Goal: Navigation & Orientation: Find specific page/section

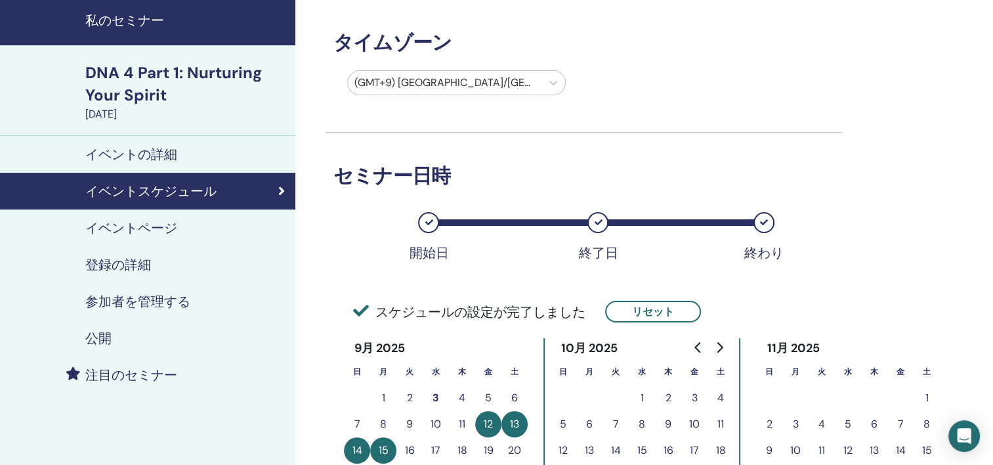
scroll to position [66, 0]
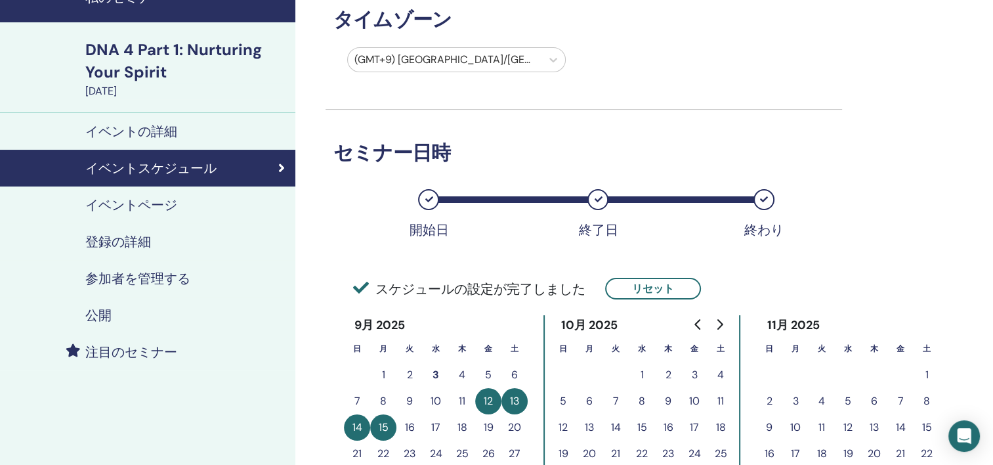
click at [138, 205] on h4 "イベントページ" at bounding box center [131, 205] width 92 height 16
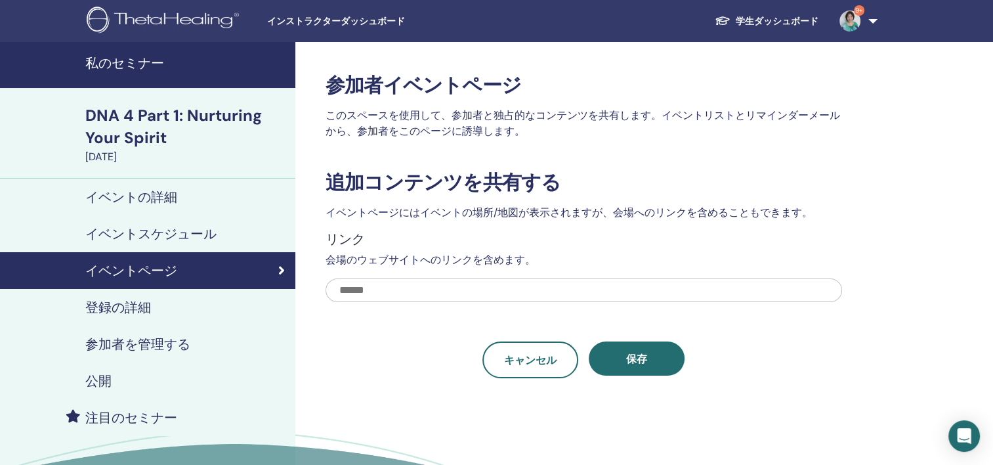
click at [165, 184] on link "イベントの詳細" at bounding box center [147, 196] width 295 height 37
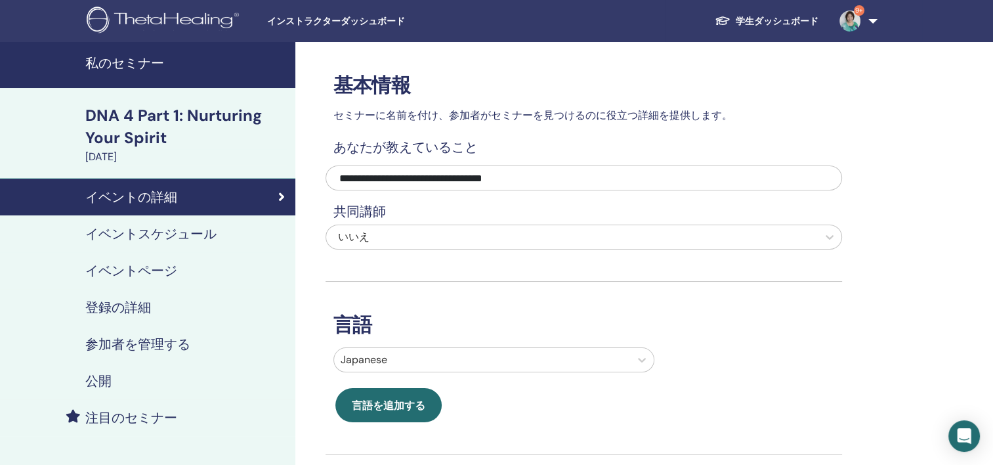
click at [194, 233] on h4 "イベントスケジュール" at bounding box center [150, 234] width 131 height 16
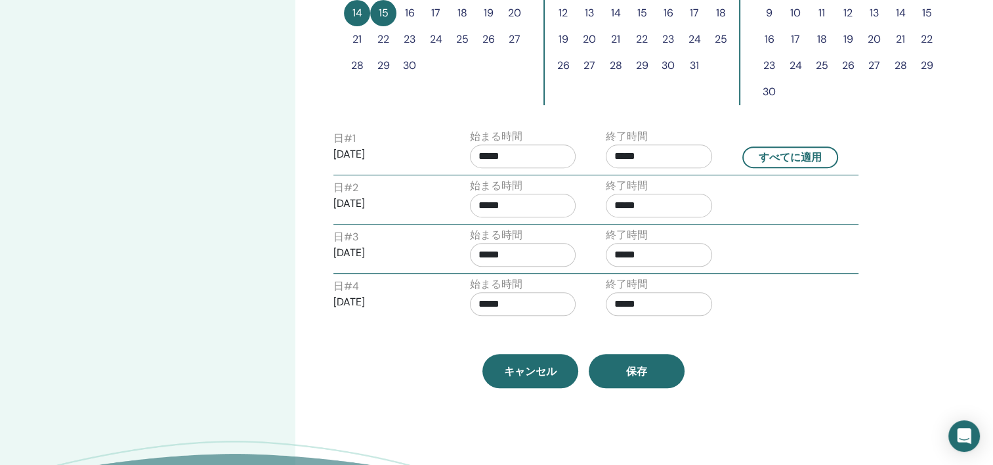
scroll to position [591, 0]
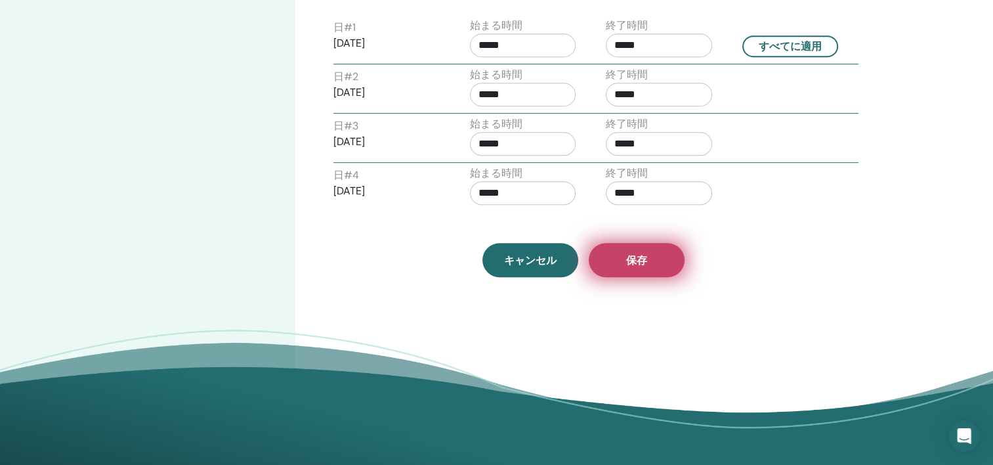
click at [644, 253] on span "保存" at bounding box center [636, 260] width 21 height 14
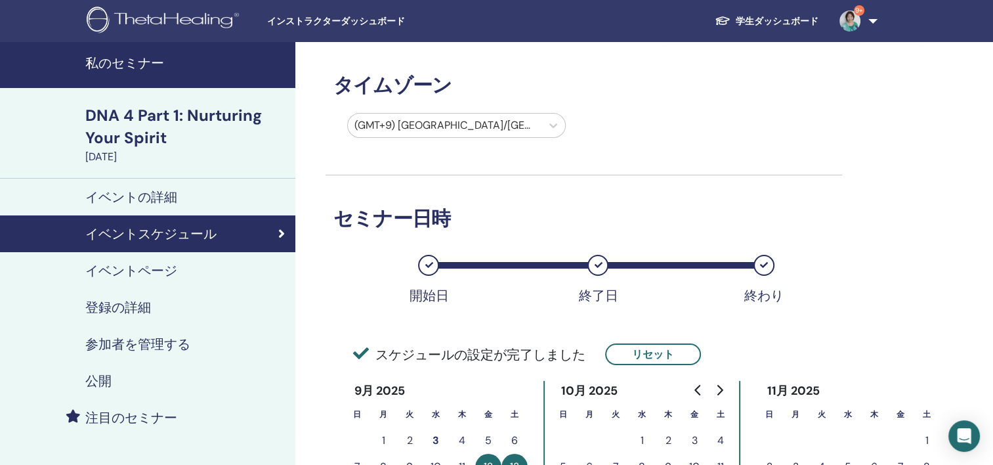
click at [108, 385] on h4 "公開" at bounding box center [98, 381] width 26 height 16
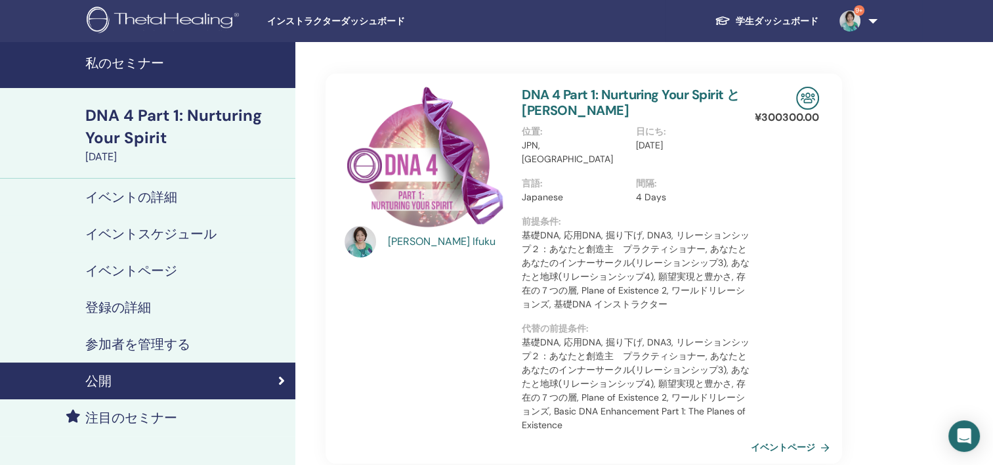
click at [774, 14] on link "学生ダッシュボード" at bounding box center [766, 21] width 125 height 24
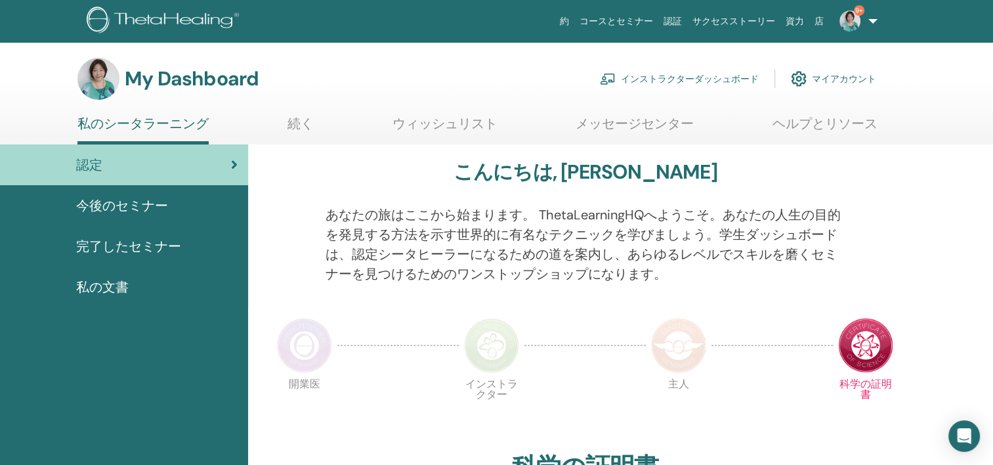
click at [682, 70] on link "インストラクターダッシュボード" at bounding box center [679, 78] width 159 height 29
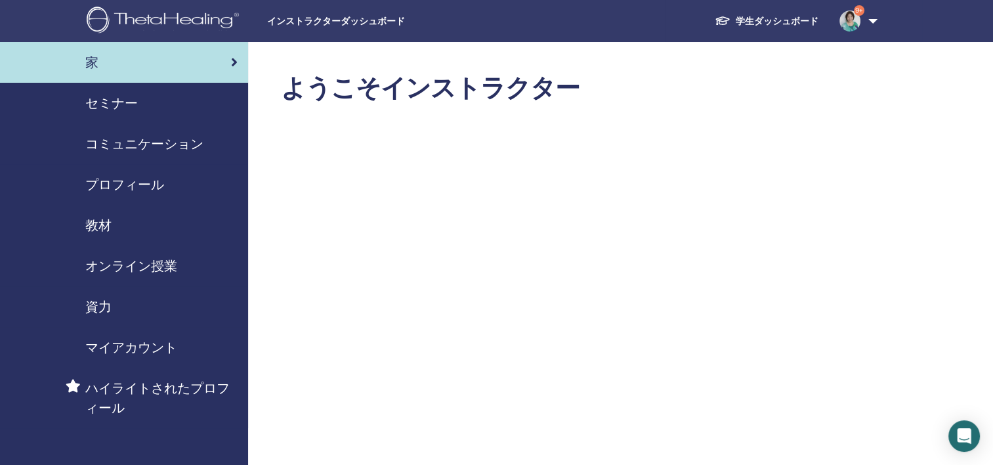
click at [139, 110] on div "セミナー" at bounding box center [123, 103] width 227 height 20
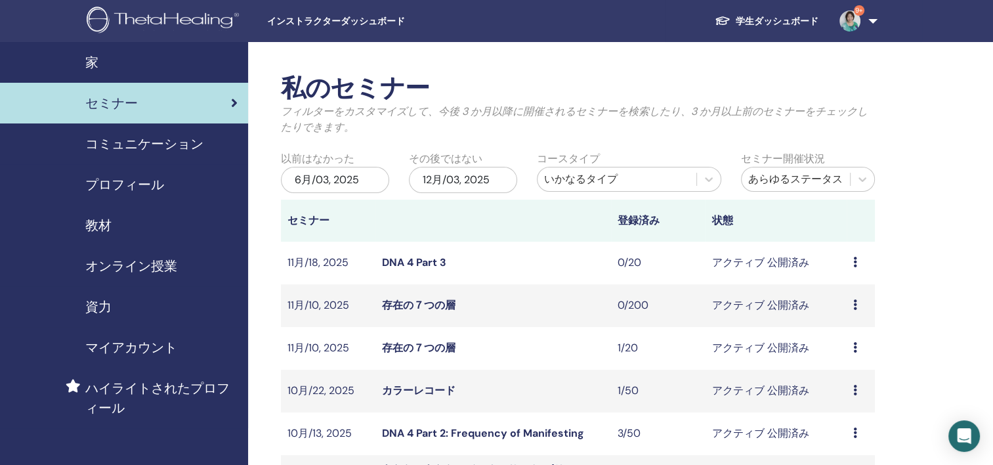
scroll to position [328, 0]
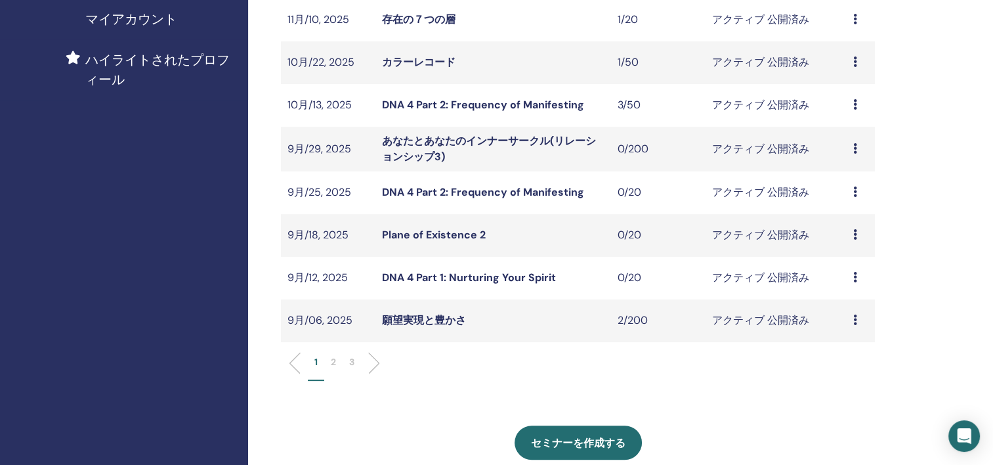
click at [518, 280] on link "DNA 4 Part 1: Nurturing Your Spirit" at bounding box center [469, 277] width 174 height 14
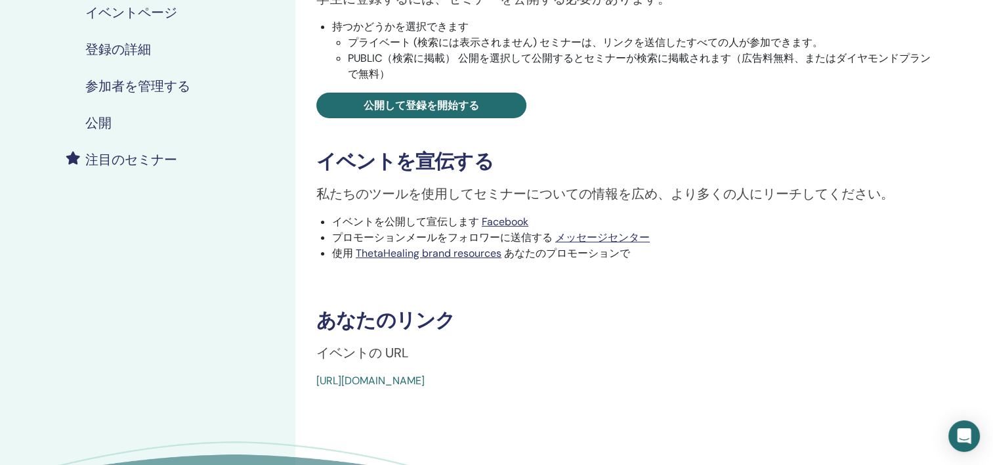
scroll to position [394, 0]
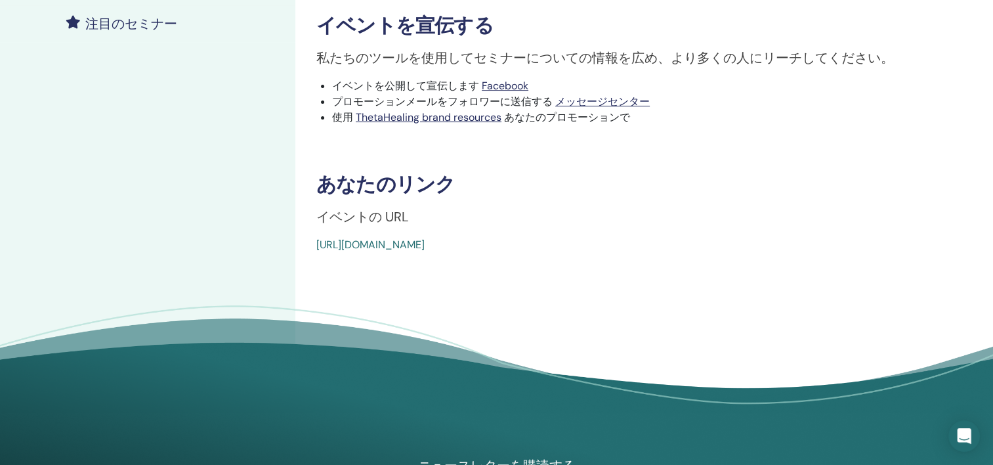
click at [425, 243] on link "[URL][DOMAIN_NAME]" at bounding box center [370, 245] width 108 height 14
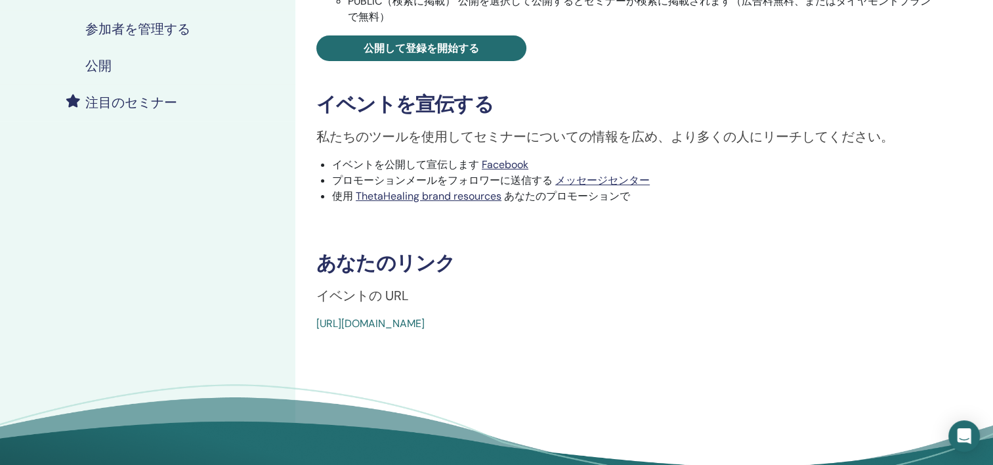
scroll to position [316, 0]
drag, startPoint x: 644, startPoint y: 325, endPoint x: 315, endPoint y: 312, distance: 329.7
click at [315, 312] on div "DNA 4 Part 1: Nurturing Your Spirit イベントタイプ 対面 イベントステータス アクティブ 公開済み 登録 0/20 セミナ…" at bounding box center [626, 44] width 646 height 573
copy link "[URL][DOMAIN_NAME]"
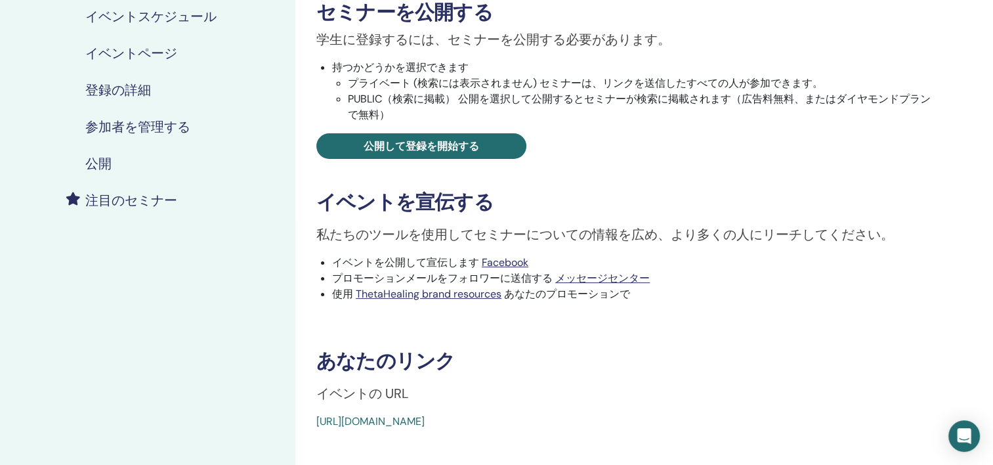
scroll to position [250, 0]
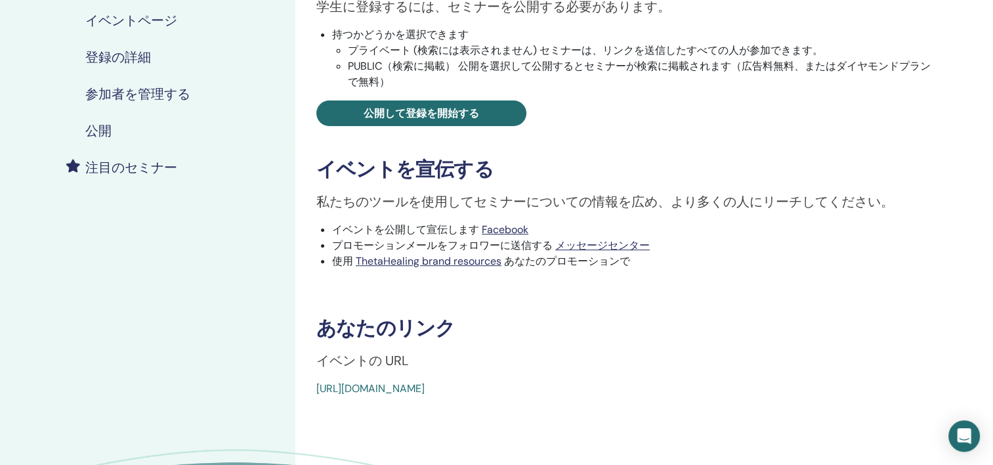
click at [766, 293] on div "DNA 4 Part 1: Nurturing Your Spirit イベントタイプ 対面 イベントステータス アクティブ 公開済み 登録 0/20 セミナ…" at bounding box center [626, 109] width 646 height 573
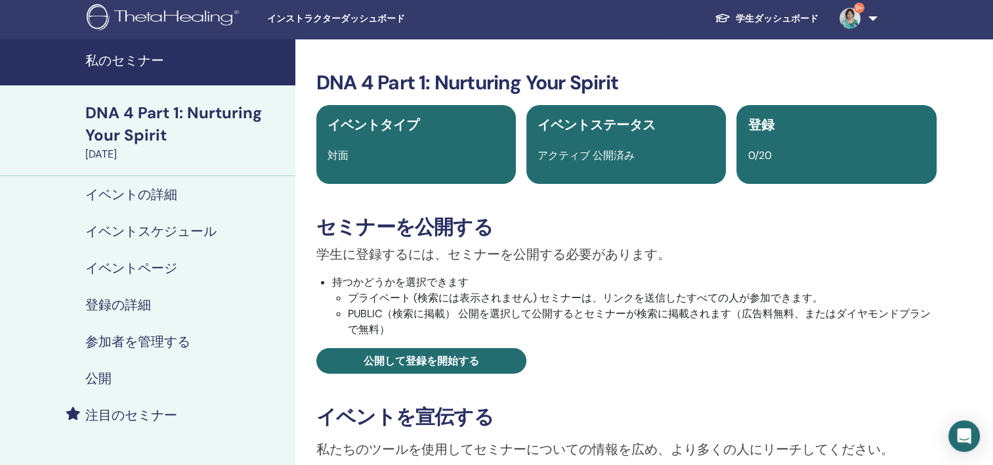
scroll to position [0, 0]
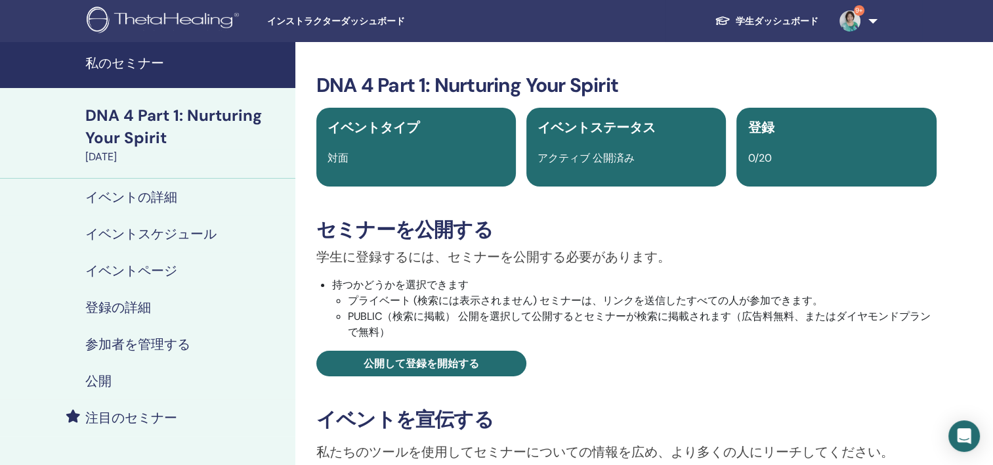
click at [779, 18] on link "学生ダッシュボード" at bounding box center [766, 21] width 125 height 24
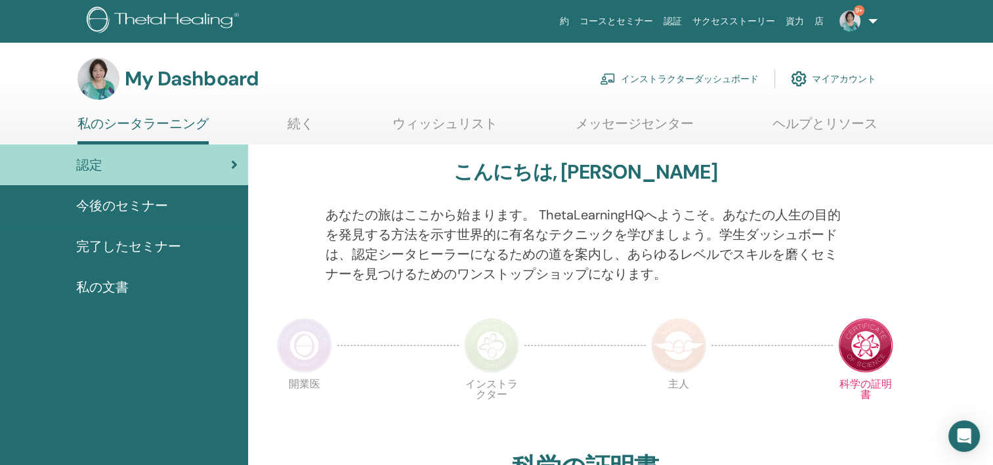
click at [693, 76] on link "インストラクターダッシュボード" at bounding box center [679, 78] width 159 height 29
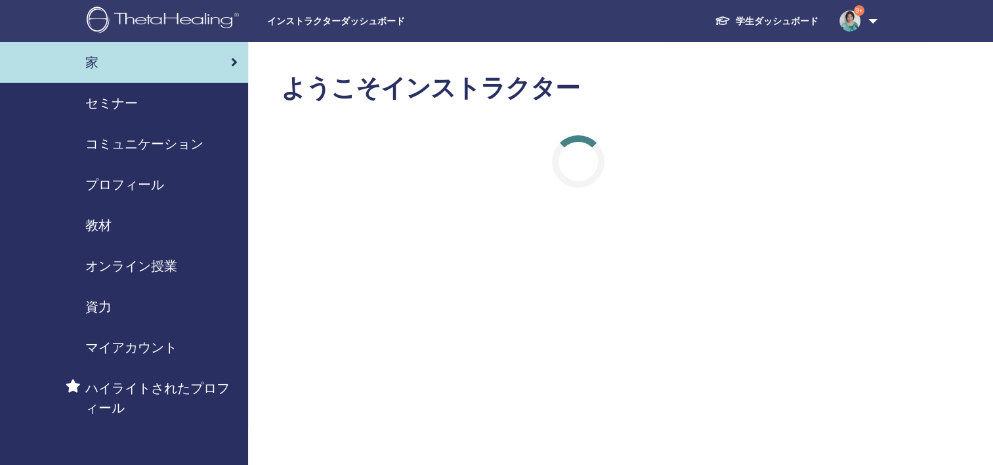
click at [97, 106] on span "セミナー" at bounding box center [111, 103] width 52 height 20
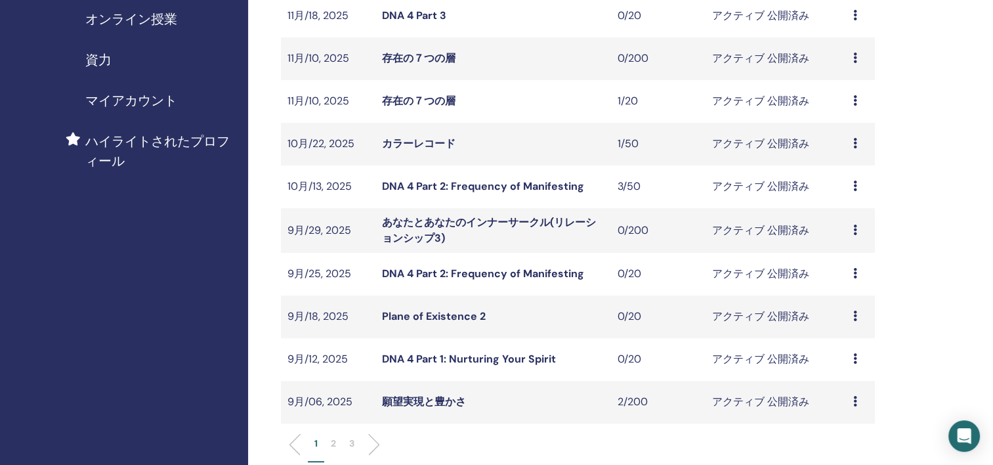
scroll to position [262, 0]
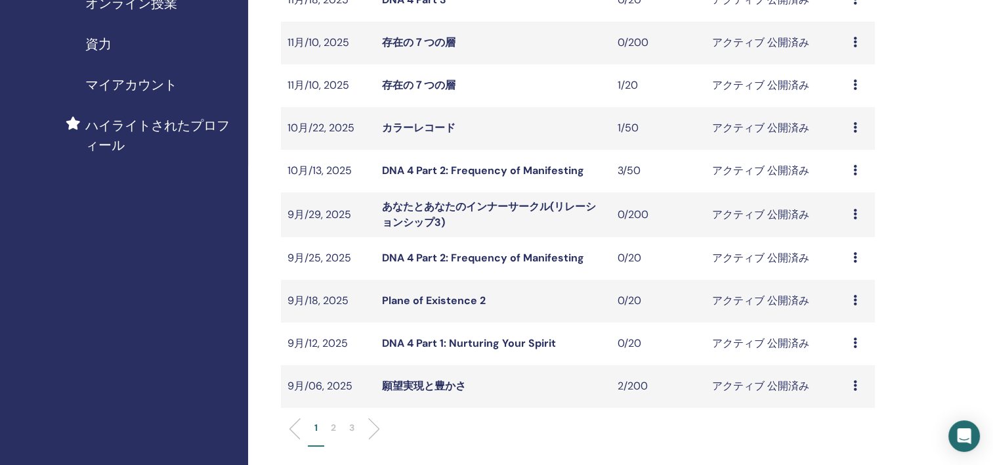
click at [453, 299] on link "Plane of Existence 2" at bounding box center [434, 300] width 104 height 14
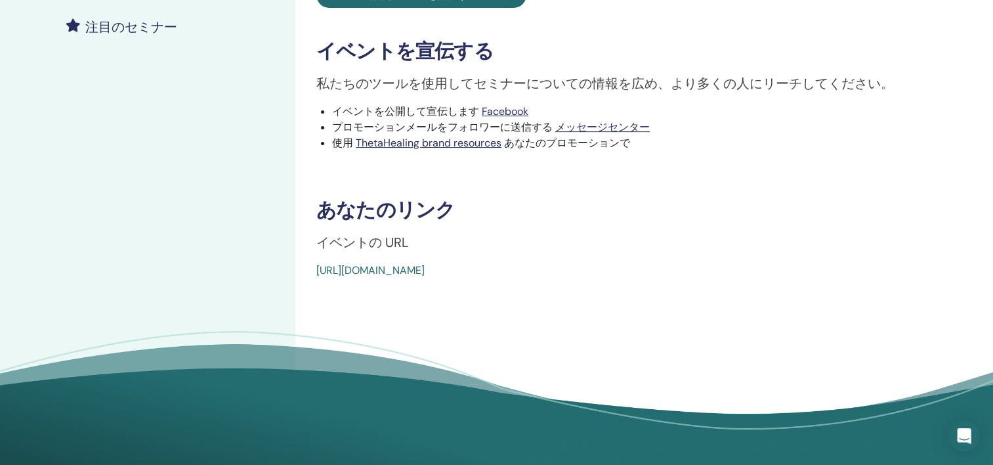
scroll to position [394, 0]
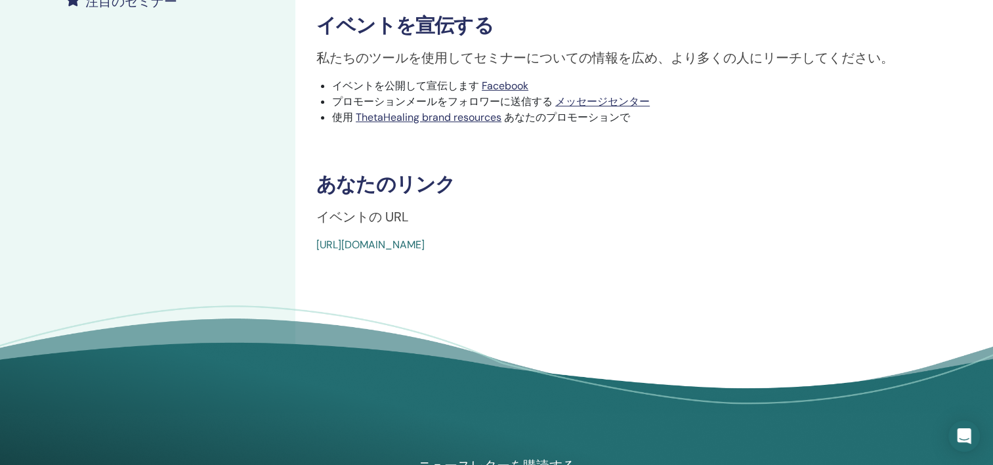
drag, startPoint x: 640, startPoint y: 243, endPoint x: 312, endPoint y: 245, distance: 328.1
copy link "https://www.thetahealing.com/seminar-371614-details.html"
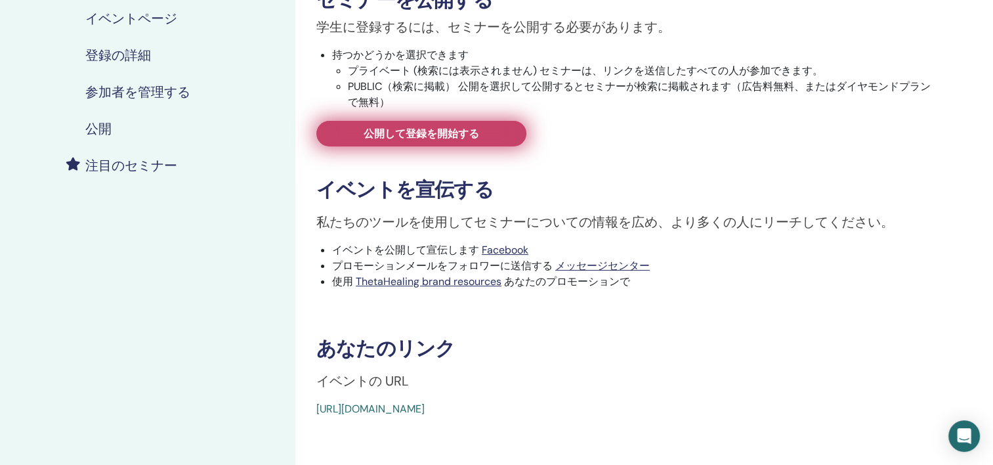
scroll to position [66, 0]
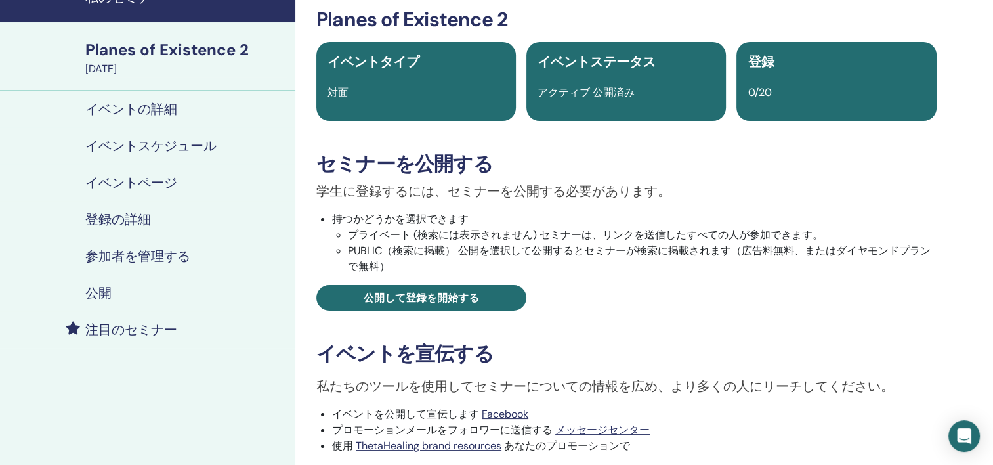
click at [163, 144] on h4 "イベントスケジュール" at bounding box center [150, 146] width 131 height 16
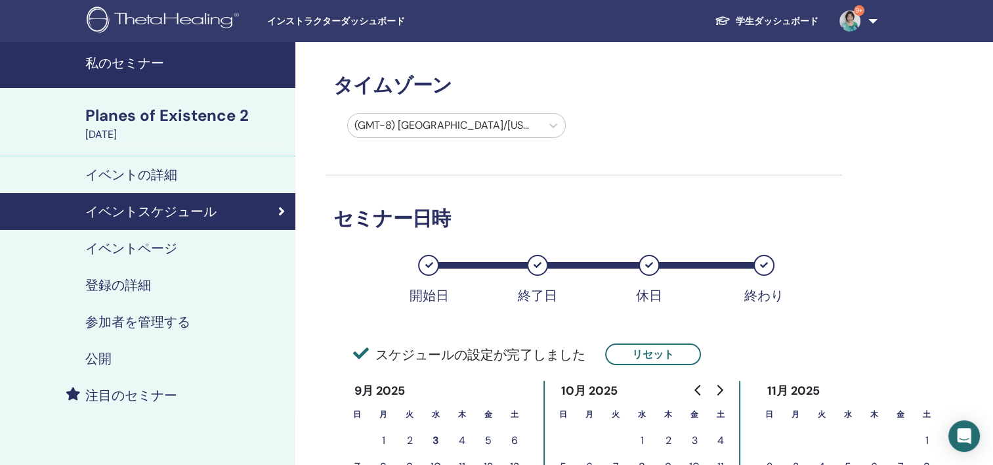
click at [144, 171] on h4 "イベントの詳細" at bounding box center [131, 175] width 92 height 16
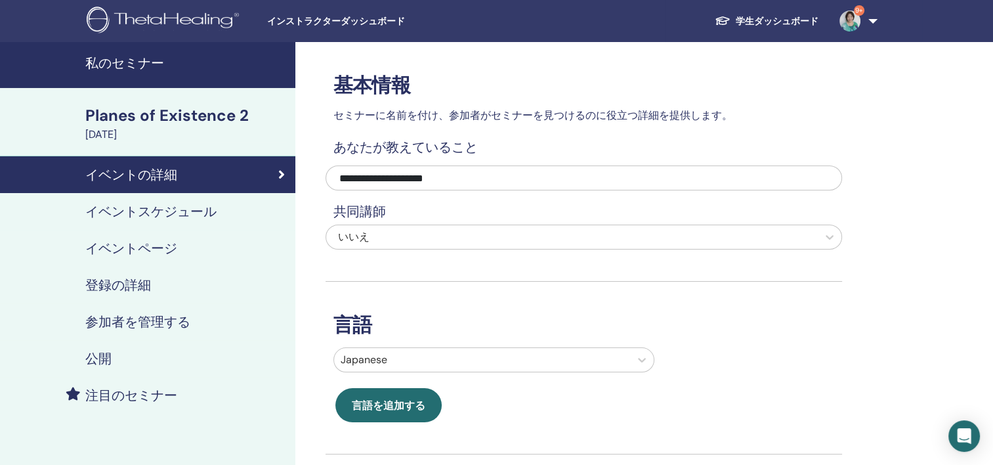
click at [184, 113] on div "Planes of Existence 2" at bounding box center [186, 115] width 202 height 22
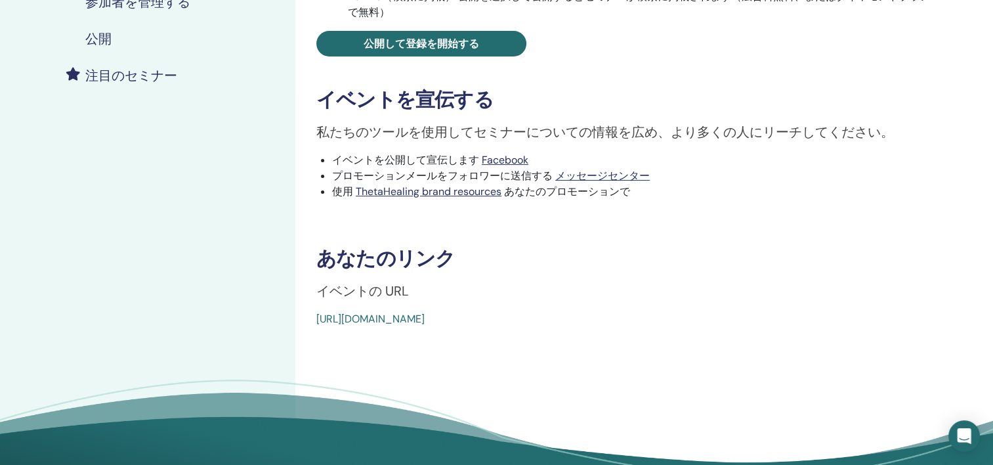
scroll to position [328, 0]
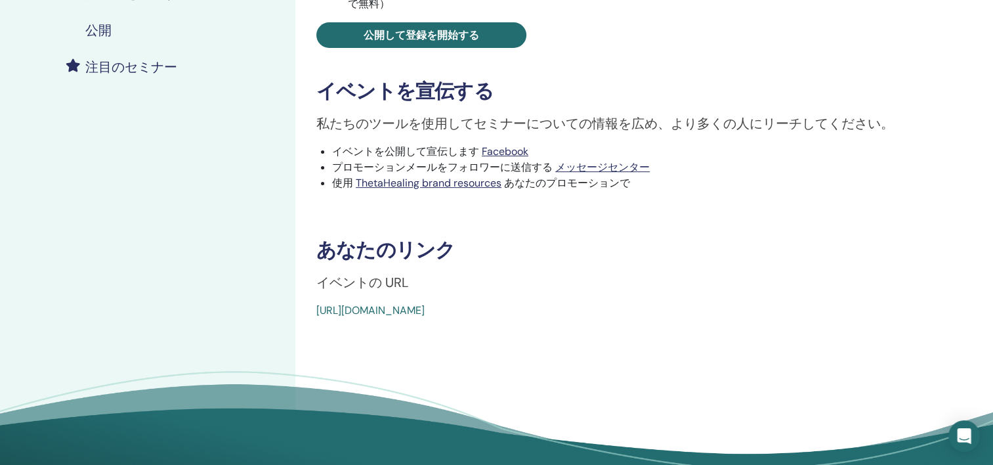
drag, startPoint x: 632, startPoint y: 306, endPoint x: 317, endPoint y: 313, distance: 315.0
click at [317, 313] on div "https://www.thetahealing.com/seminar-371614-details.html" at bounding box center [574, 311] width 516 height 16
copy link "https://www.thetahealing.com/seminar-371614-details.html"
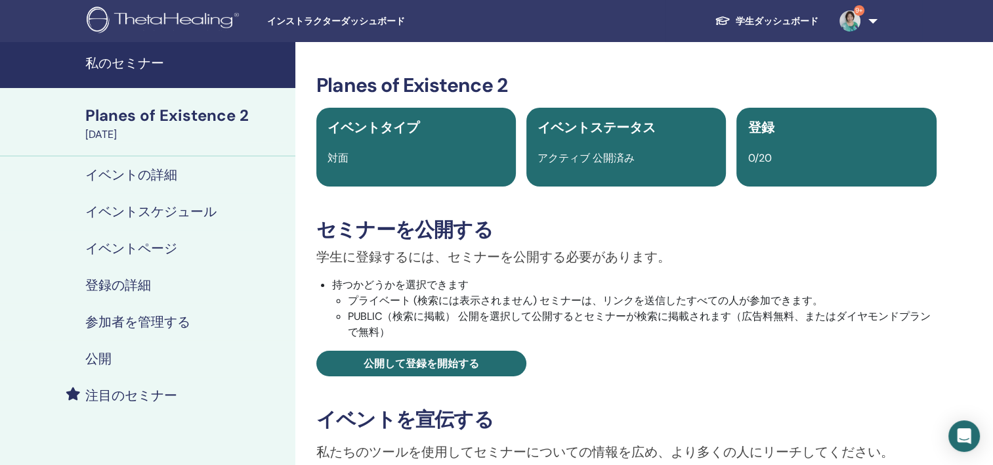
click at [783, 24] on link "学生ダッシュボード" at bounding box center [766, 21] width 125 height 24
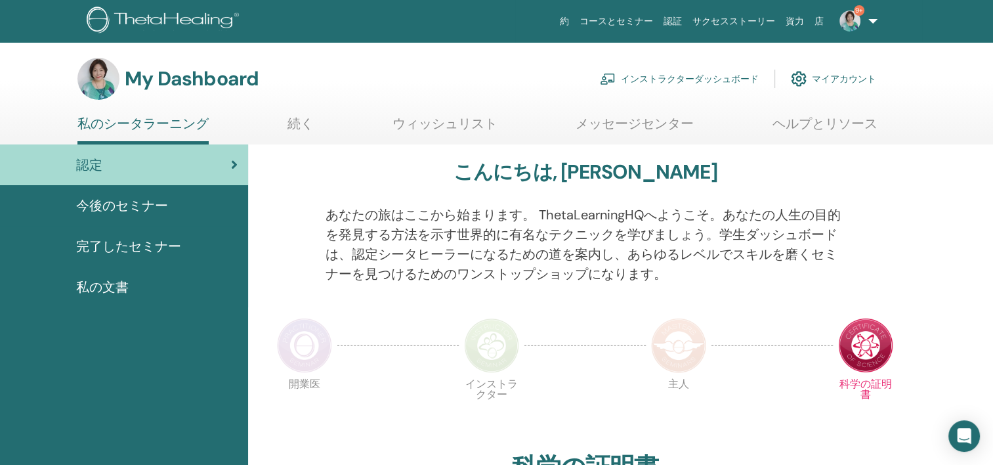
click at [642, 76] on link "インストラクターダッシュボード" at bounding box center [679, 78] width 159 height 29
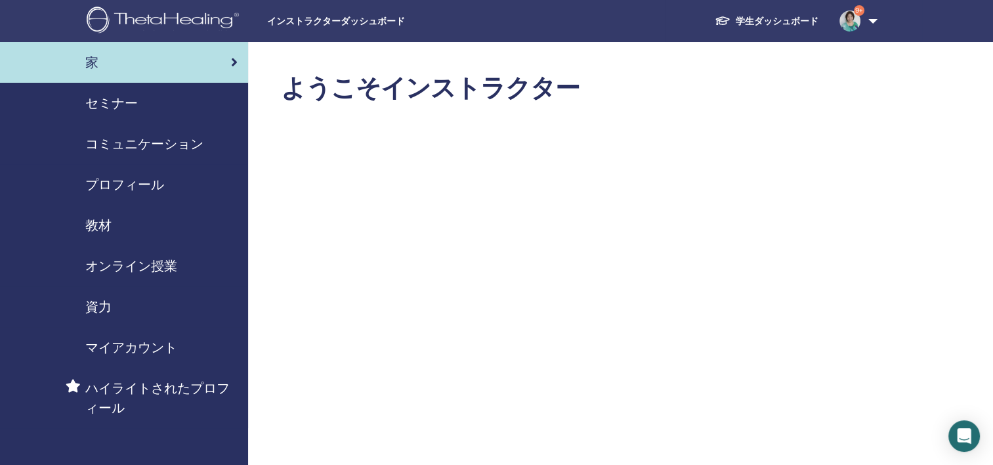
click at [100, 106] on span "セミナー" at bounding box center [111, 103] width 52 height 20
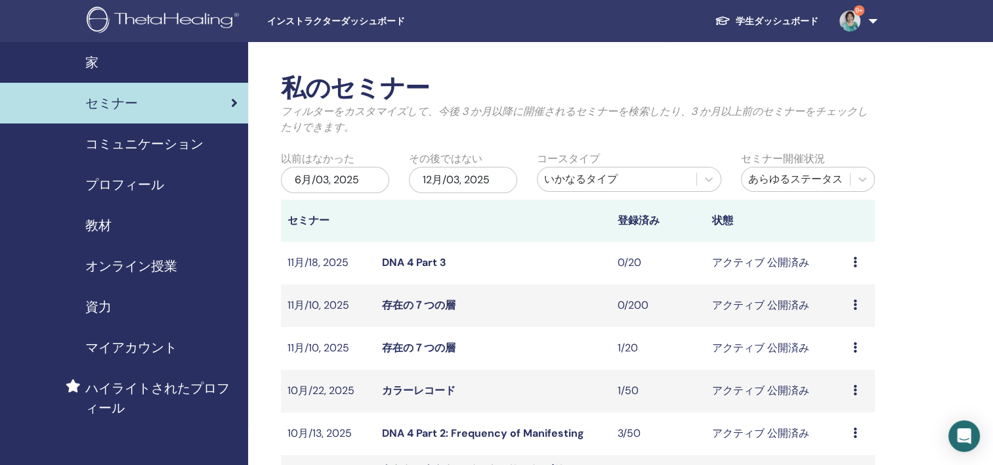
scroll to position [131, 0]
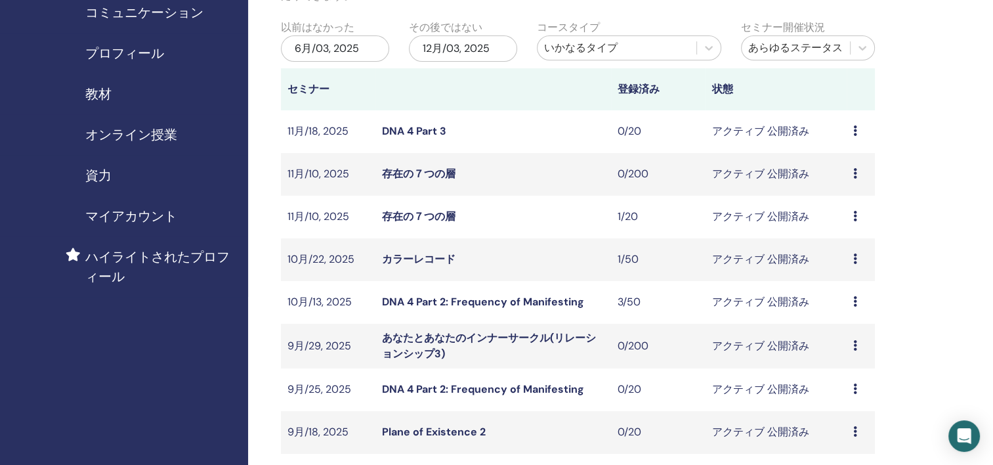
click at [543, 395] on link "DNA 4 Part 2: Frequency of Manifesting" at bounding box center [483, 389] width 202 height 14
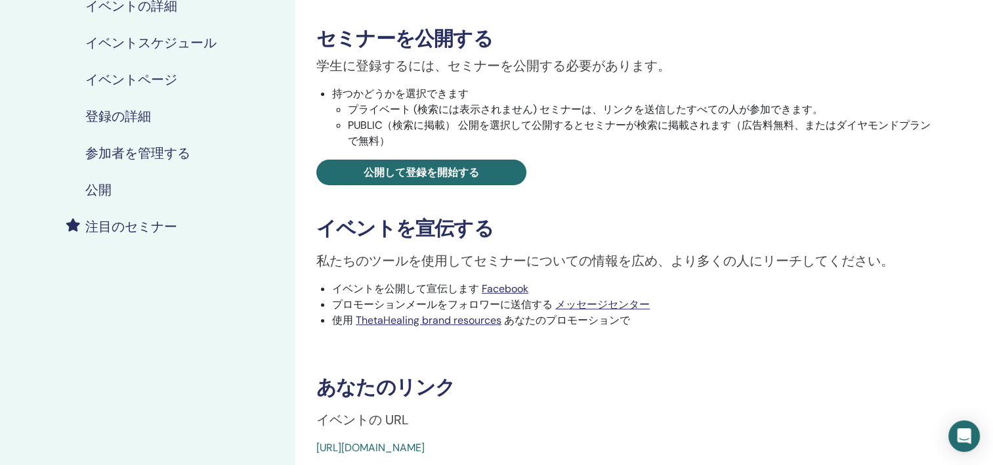
scroll to position [328, 0]
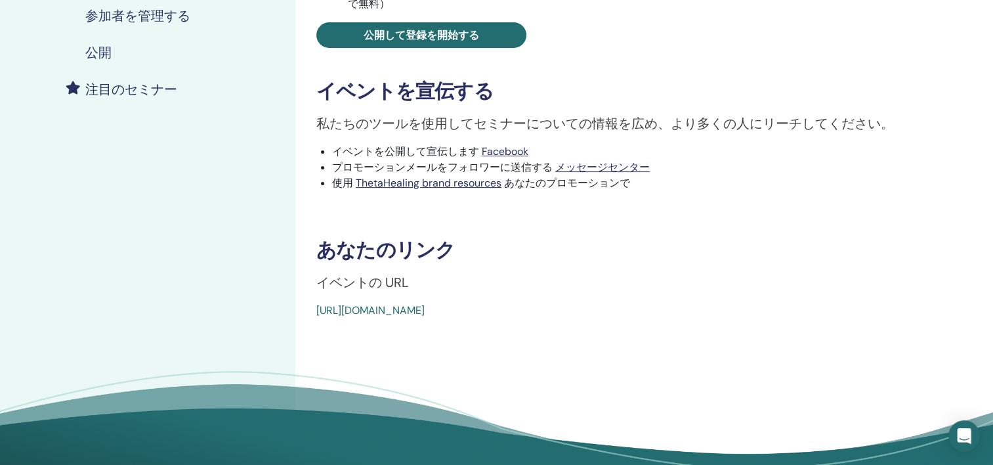
drag, startPoint x: 637, startPoint y: 307, endPoint x: 305, endPoint y: 329, distance: 332.8
click at [305, 329] on div "DNA 4 Part 2: Frequency of Manifesting イベントタイプ 対面 イベントステータス アクティブ 公開済み 登録 0/20 …" at bounding box center [626, 108] width 662 height 788
copy link "[URL][DOMAIN_NAME]"
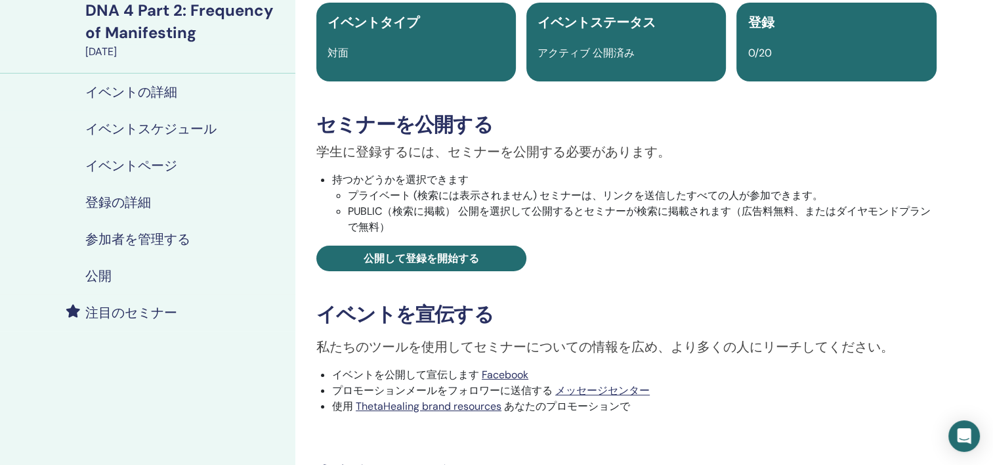
scroll to position [0, 0]
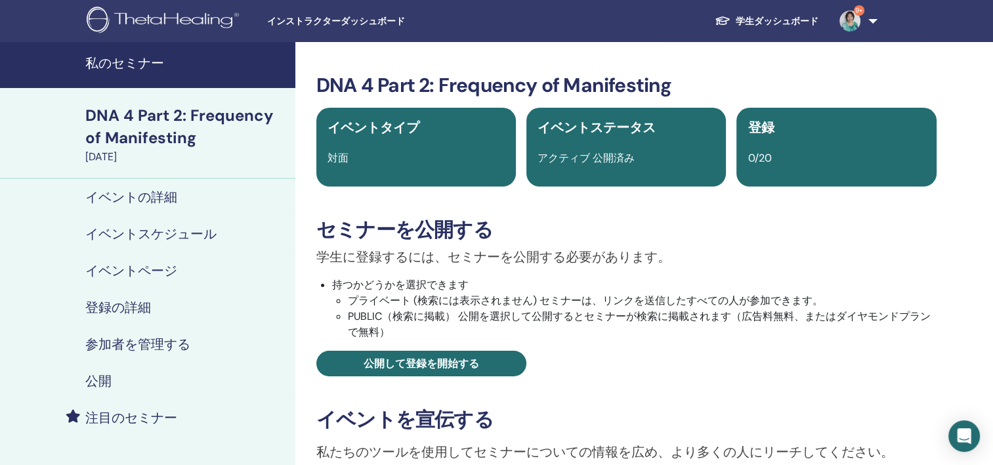
click at [786, 13] on link "学生ダッシュボード" at bounding box center [766, 21] width 125 height 24
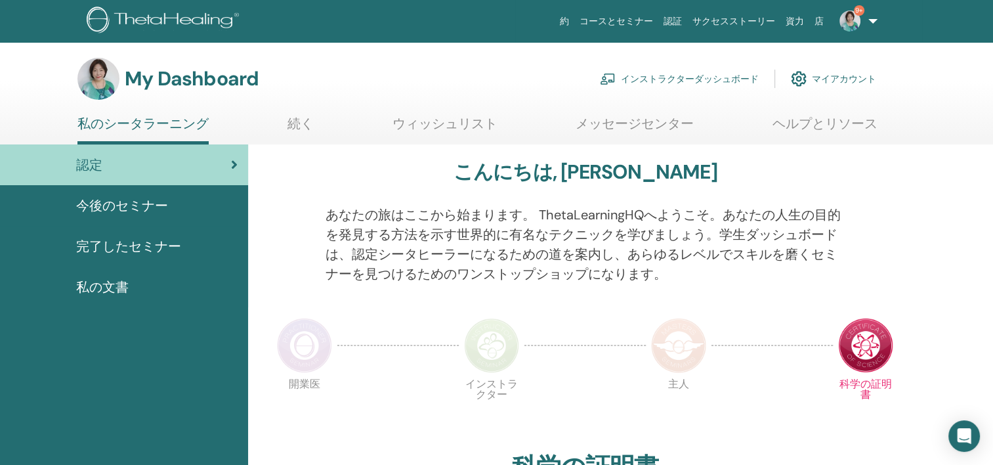
click at [711, 82] on link "インストラクターダッシュボード" at bounding box center [679, 78] width 159 height 29
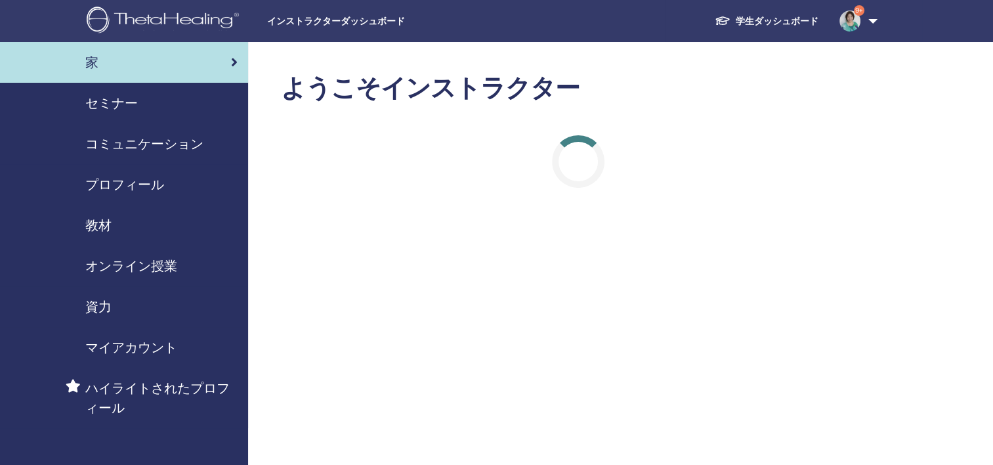
click at [147, 113] on link "セミナー" at bounding box center [124, 103] width 248 height 41
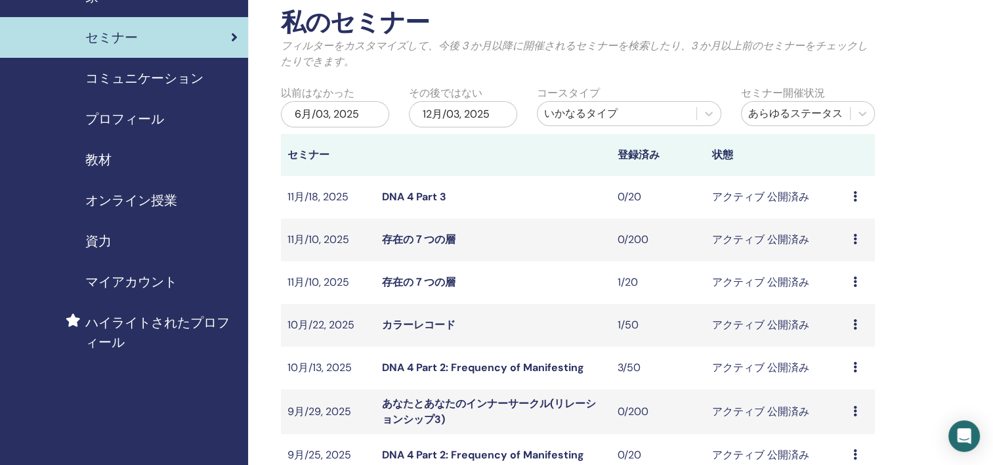
scroll to position [131, 0]
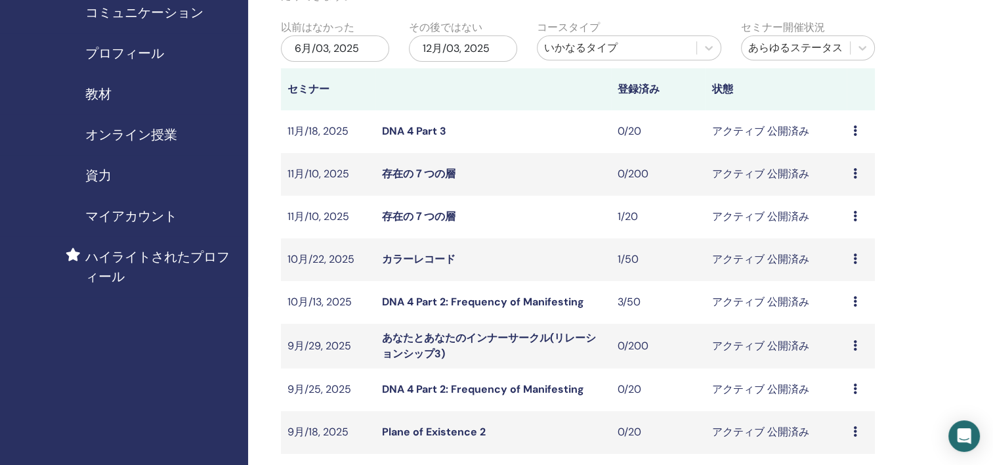
click at [540, 336] on link "あなたとあなたのインナーサークル(リレーションシップ3)" at bounding box center [489, 346] width 214 height 30
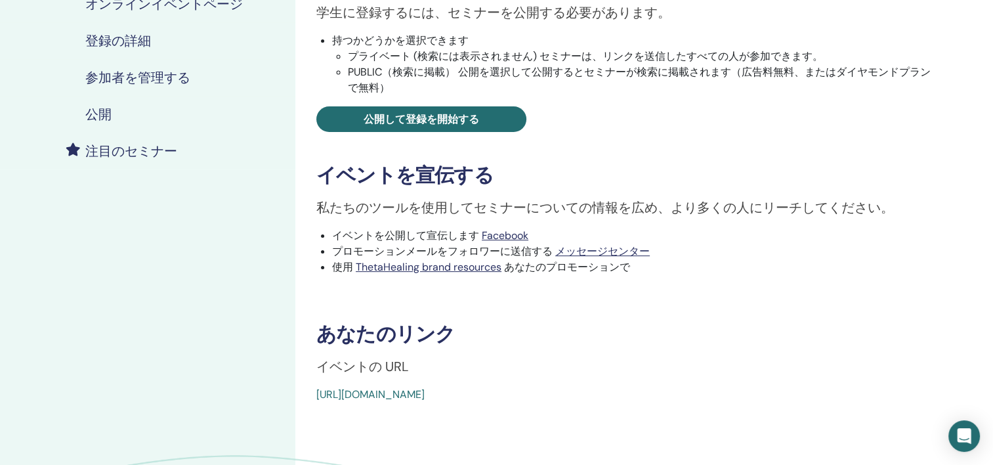
scroll to position [262, 0]
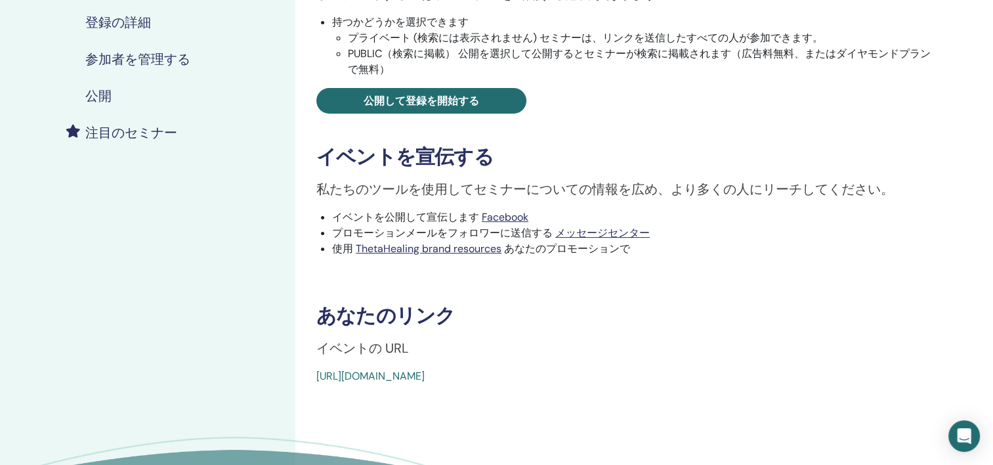
drag, startPoint x: 619, startPoint y: 372, endPoint x: 316, endPoint y: 383, distance: 303.4
click at [316, 383] on div "[URL][DOMAIN_NAME]" at bounding box center [574, 376] width 516 height 16
copy link "[URL][DOMAIN_NAME]"
